Goal: Find contact information: Find contact information

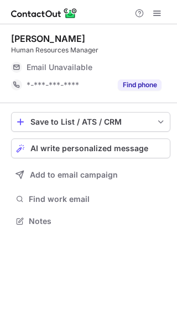
scroll to position [214, 177]
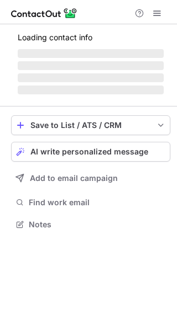
scroll to position [214, 177]
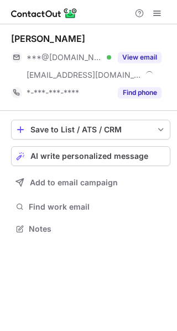
scroll to position [222, 177]
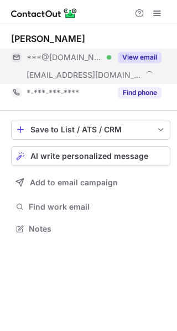
click at [152, 58] on button "View email" at bounding box center [140, 57] width 44 height 11
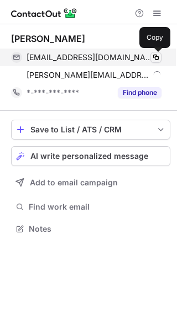
click at [159, 58] on span at bounding box center [155, 57] width 9 height 9
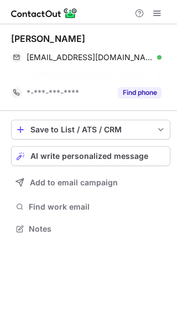
scroll to position [204, 177]
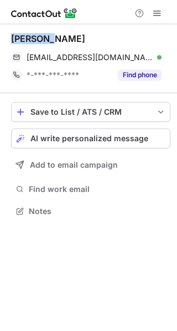
drag, startPoint x: 44, startPoint y: 39, endPoint x: 1, endPoint y: 38, distance: 43.1
click at [1, 38] on div "Paulius J. pauliusjankauskas10@gmail.com Verified Copy *-***-***-**** Find phon…" at bounding box center [88, 126] width 177 height 204
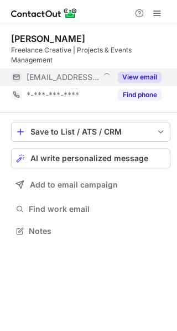
scroll to position [224, 177]
click at [131, 79] on button "View email" at bounding box center [140, 77] width 44 height 11
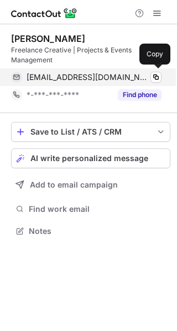
click at [118, 76] on span "lizzie@bradford2025.co.uk" at bounding box center [88, 77] width 123 height 10
